Goal: Check status: Check status

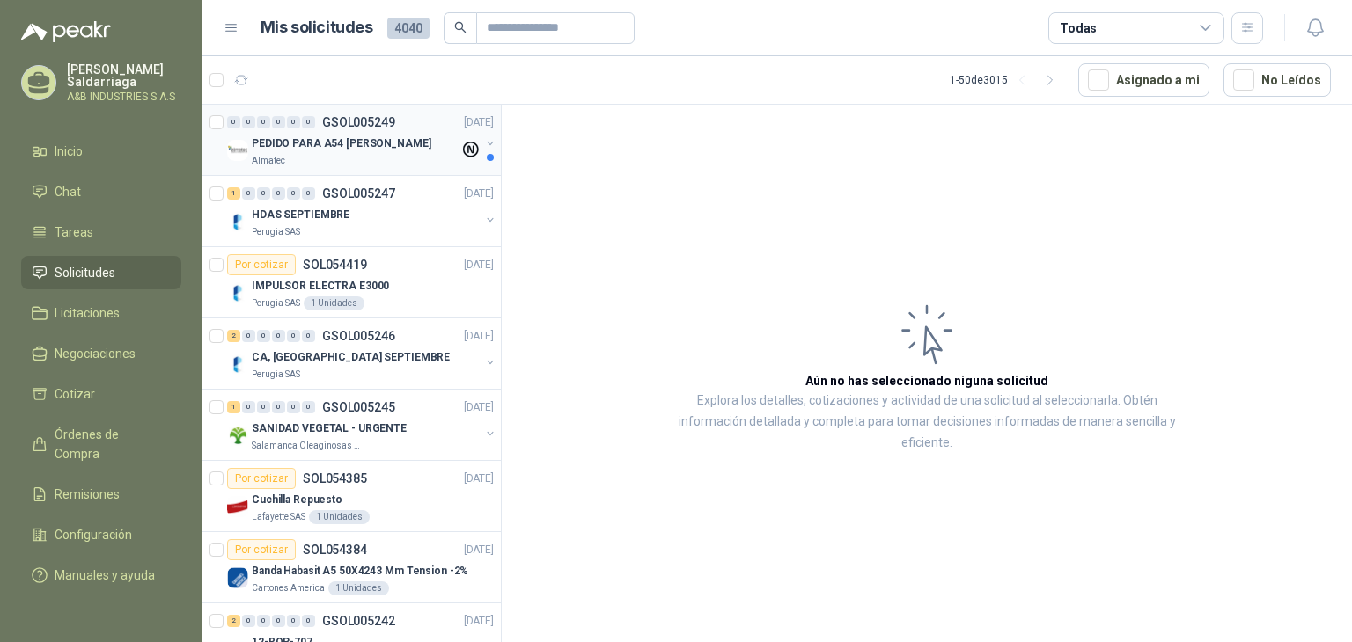
click at [302, 162] on div "Almatec" at bounding box center [356, 161] width 208 height 14
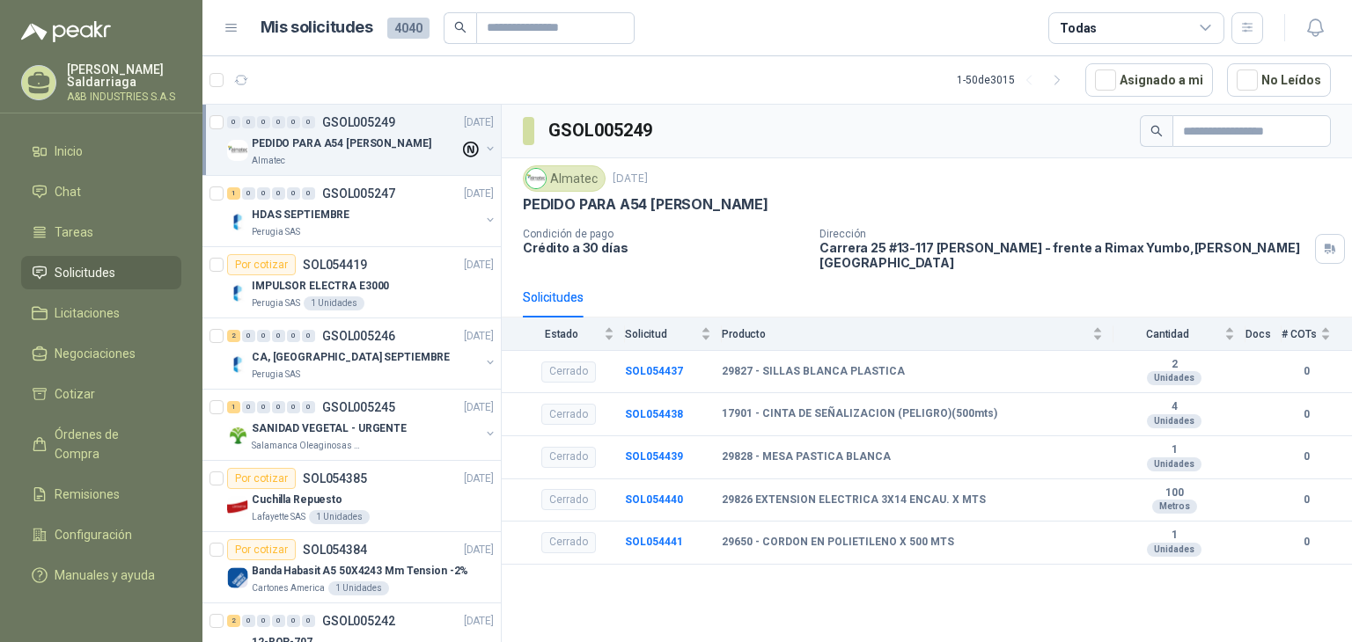
click at [773, 240] on p "Crédito a 30 días" at bounding box center [664, 247] width 282 height 15
click at [975, 215] on div "Almatec 1 sept, 2025 PEDIDO PARA A54 ARA GIRARDOTA Condición de pago Crédito a …" at bounding box center [927, 217] width 808 height 105
click at [463, 144] on icon at bounding box center [471, 150] width 17 height 17
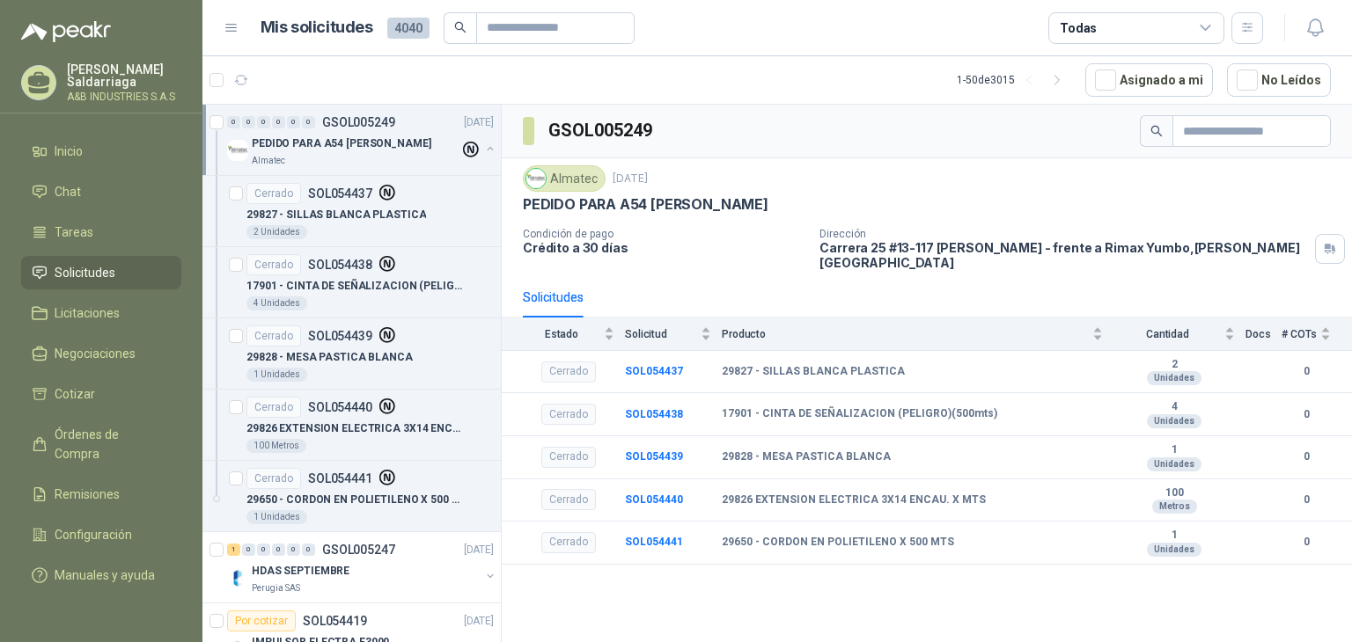
click at [463, 142] on icon at bounding box center [471, 150] width 17 height 17
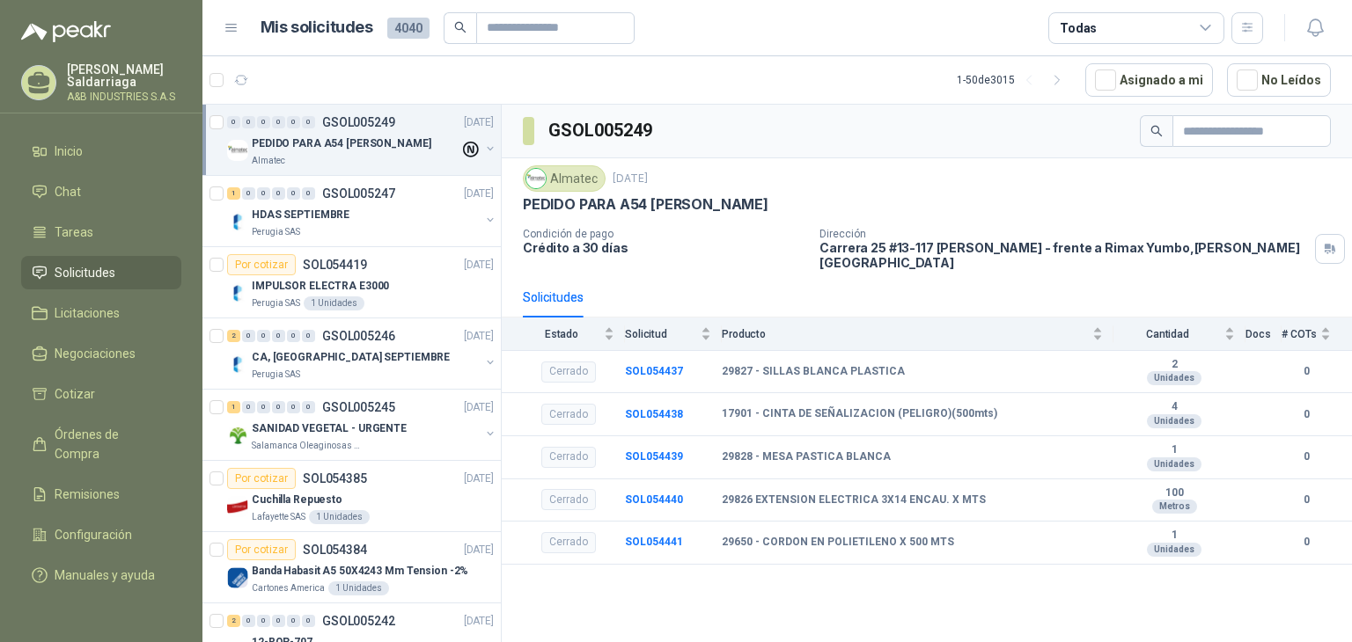
click at [465, 155] on icon at bounding box center [471, 150] width 17 height 17
